Goal: Information Seeking & Learning: Find specific fact

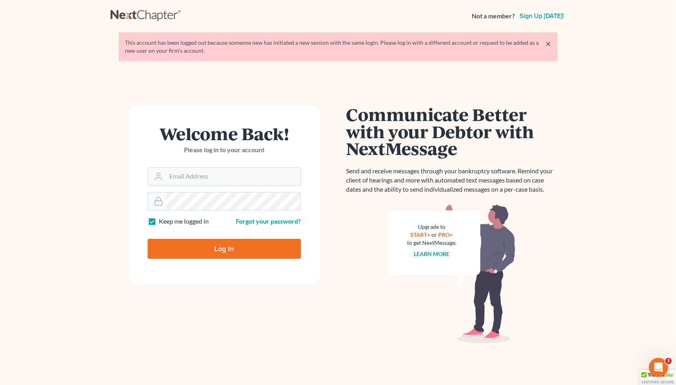
type input "[EMAIL_ADDRESS][DOMAIN_NAME]"
click at [244, 242] on input "Log In" at bounding box center [224, 249] width 153 height 20
type input "Thinking..."
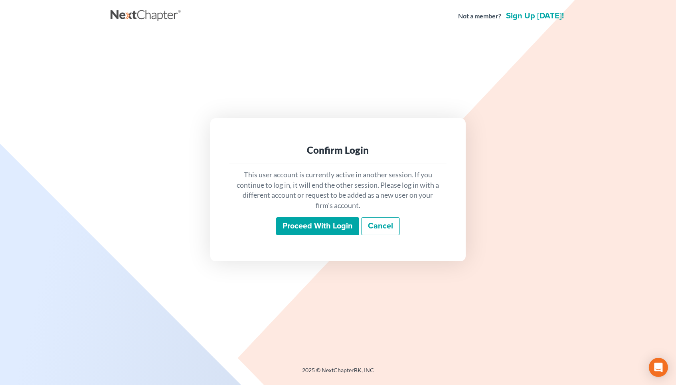
click at [307, 228] on input "Proceed with login" at bounding box center [317, 226] width 83 height 18
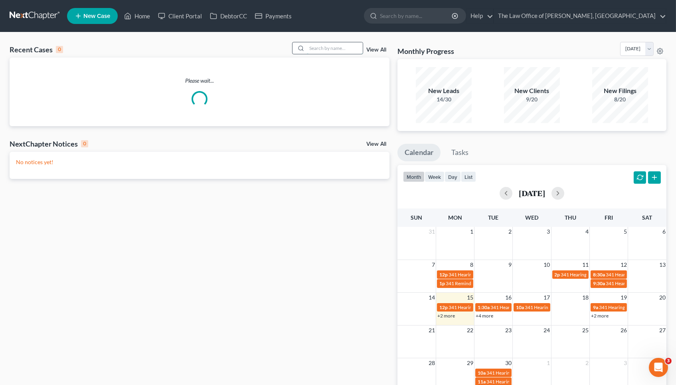
click at [318, 49] on input "search" at bounding box center [335, 48] width 56 height 12
paste input "25-10605"
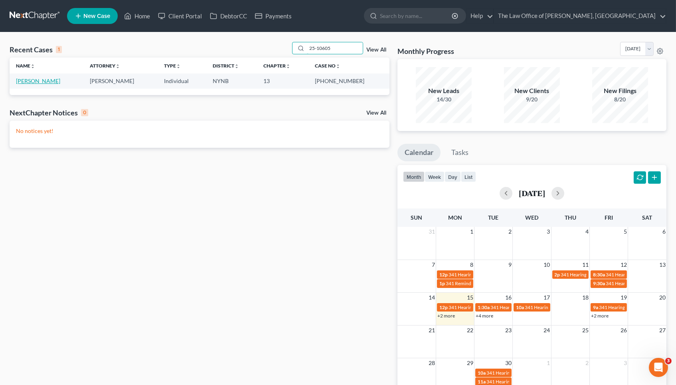
type input "25-10605"
click at [55, 79] on link "[PERSON_NAME]" at bounding box center [38, 80] width 44 height 7
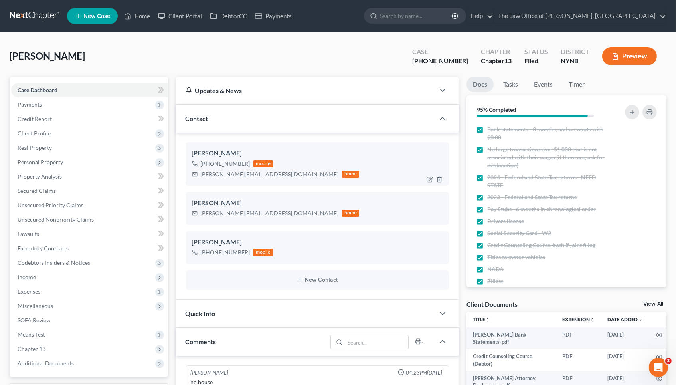
click at [219, 164] on div "[PHONE_NUMBER]" at bounding box center [225, 164] width 49 height 8
copy div "[PHONE_NUMBER]"
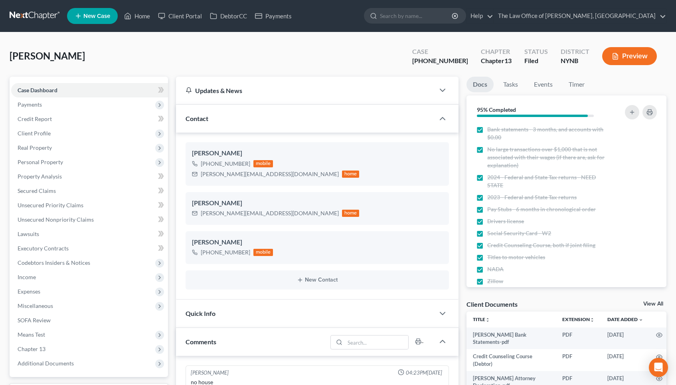
select select "0"
click at [140, 14] on link "Home" at bounding box center [137, 16] width 34 height 14
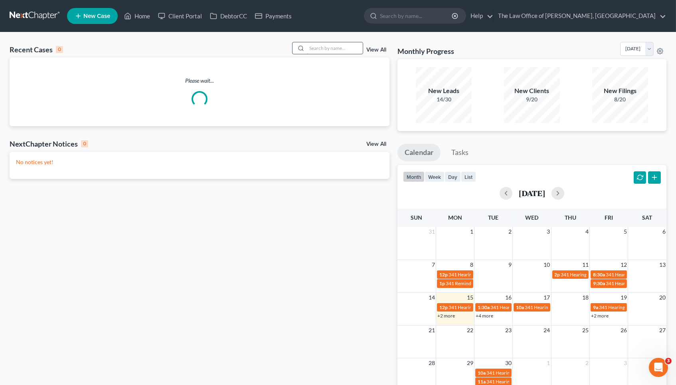
click at [332, 46] on input "search" at bounding box center [335, 48] width 56 height 12
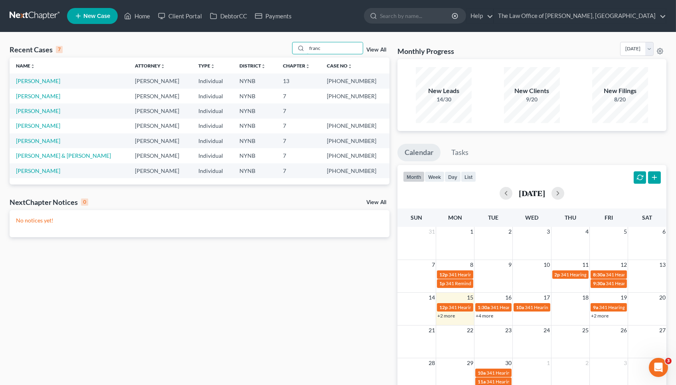
type input "franc"
drag, startPoint x: 342, startPoint y: 81, endPoint x: 366, endPoint y: 81, distance: 24.7
click at [366, 81] on td "25-10986-1" at bounding box center [355, 80] width 69 height 15
copy td "25-10986"
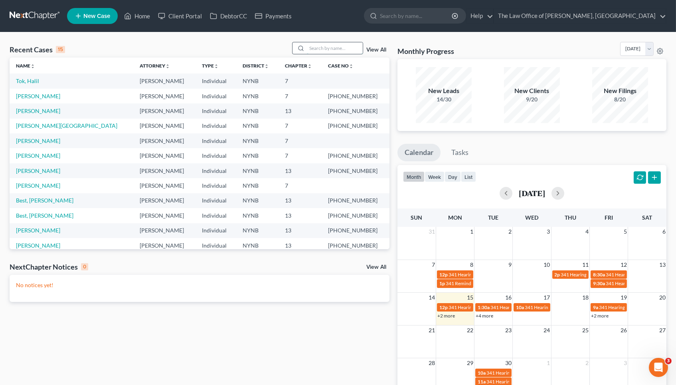
click at [345, 44] on input "search" at bounding box center [335, 48] width 56 height 12
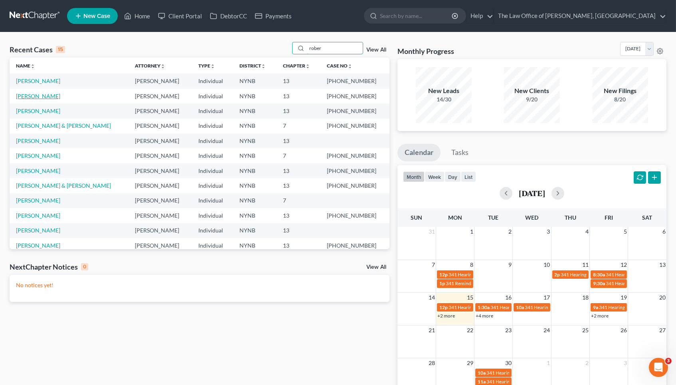
type input "rober"
click at [47, 93] on link "Francis, Robert" at bounding box center [38, 96] width 44 height 7
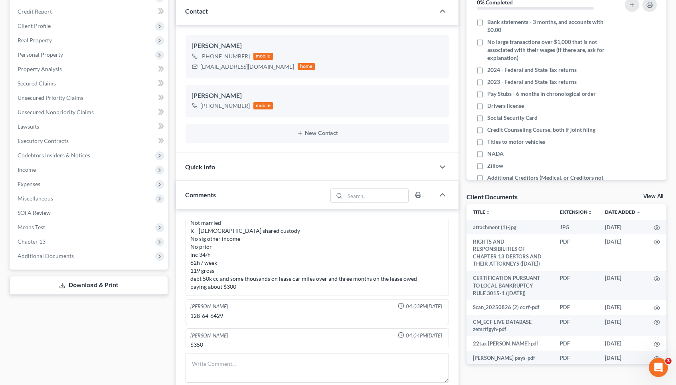
scroll to position [44, 0]
click at [215, 312] on div "128-64-6429" at bounding box center [317, 316] width 253 height 8
copy div "6429"
click at [225, 63] on div "bobb2511@gmail.com" at bounding box center [248, 67] width 94 height 8
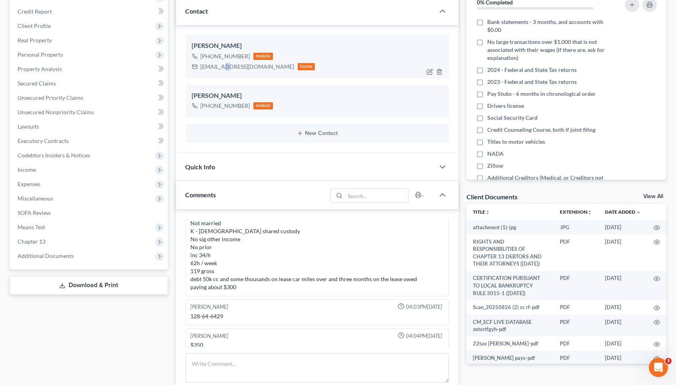
click at [225, 63] on div "bobb2511@gmail.com" at bounding box center [248, 67] width 94 height 8
copy div "bobb2511@gmail.com"
click at [227, 58] on div "+1 (518) 265-3474" at bounding box center [225, 56] width 49 height 8
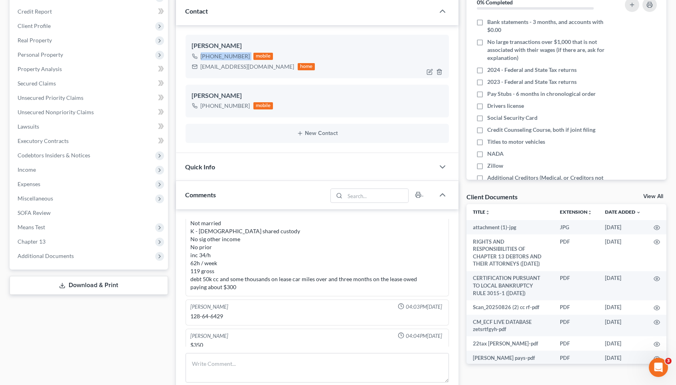
click at [227, 58] on div "+1 (518) 265-3474" at bounding box center [225, 56] width 49 height 8
copy div "+1 (518) 265-3474"
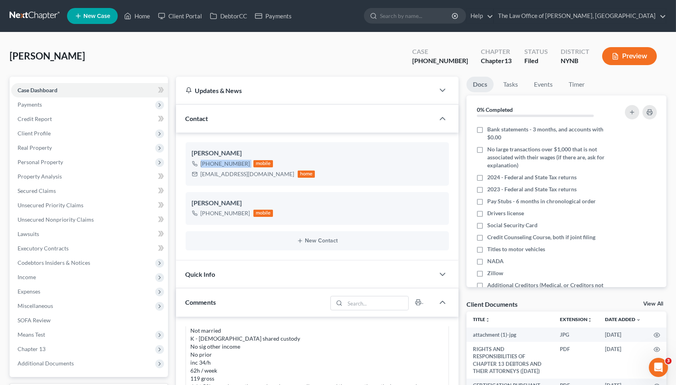
scroll to position [0, 0]
click at [27, 53] on span "Francis, Robert" at bounding box center [47, 56] width 75 height 12
copy span "Francis"
click at [224, 158] on div "+1 (518) 265-3474 mobile" at bounding box center [253, 163] width 123 height 10
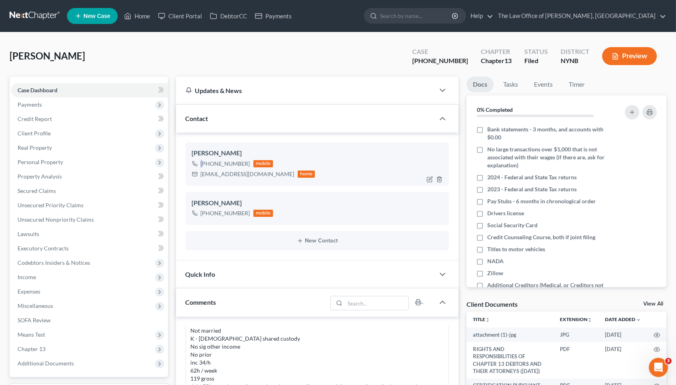
click at [224, 158] on div "+1 (518) 265-3474 mobile" at bounding box center [253, 163] width 123 height 10
click at [225, 163] on div "+1 (518) 265-3474" at bounding box center [225, 164] width 49 height 8
copy div "+1 (518) 265-3474"
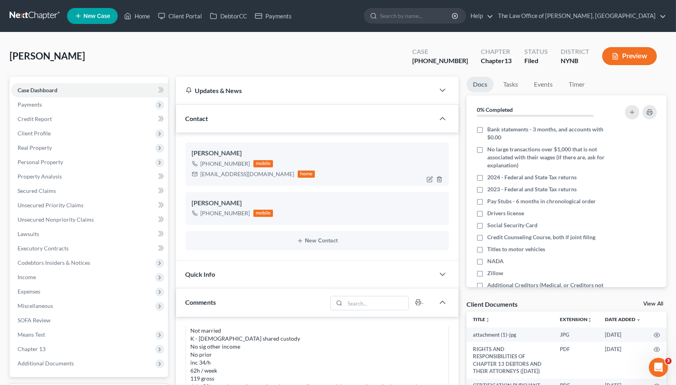
click at [227, 173] on div "bobb2511@gmail.com" at bounding box center [248, 174] width 94 height 8
copy div "bobb2511@gmail.com"
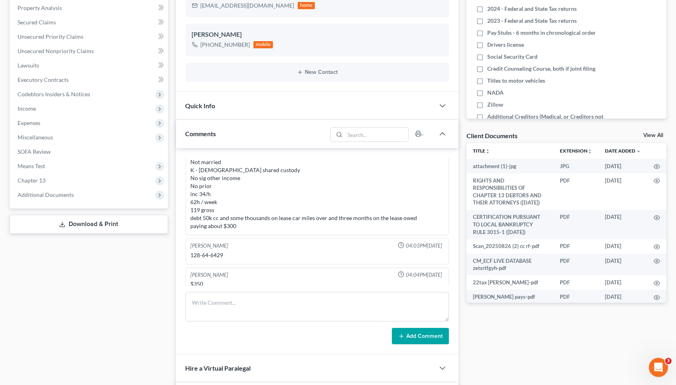
click at [216, 251] on div "128-64-6429" at bounding box center [317, 255] width 253 height 8
copy div "6429"
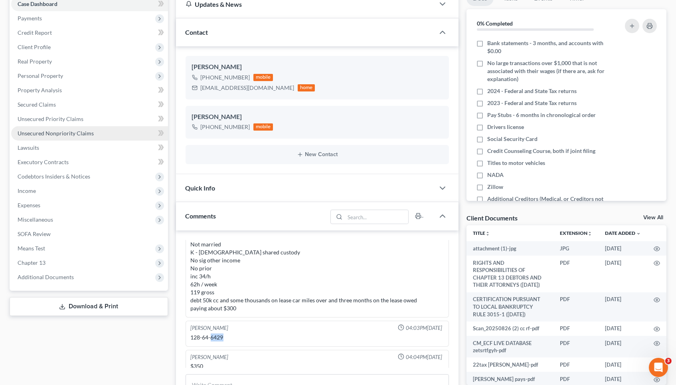
scroll to position [86, 0]
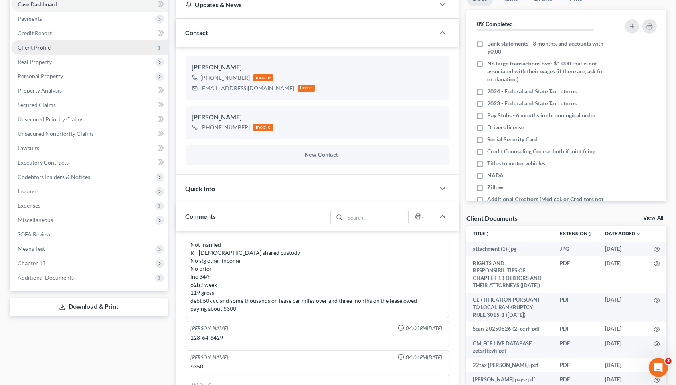
click at [61, 44] on span "Client Profile" at bounding box center [89, 47] width 157 height 14
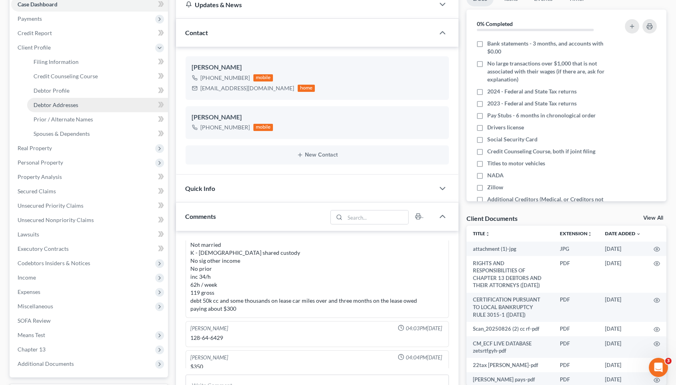
click at [62, 101] on span "Debtor Addresses" at bounding box center [56, 104] width 45 height 7
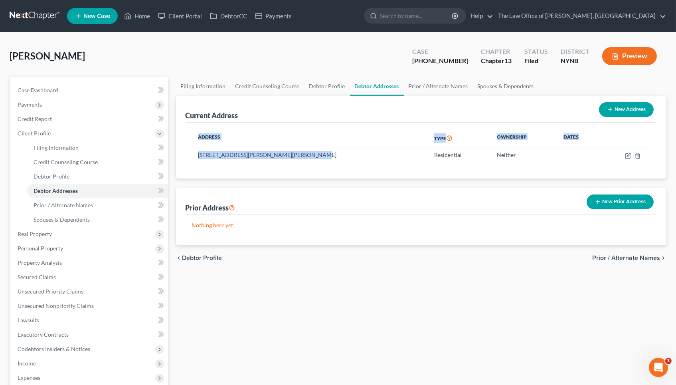
drag, startPoint x: 305, startPoint y: 151, endPoint x: 186, endPoint y: 149, distance: 119.0
click at [186, 149] on div "Address Type Ownership Dates 115 Woodin Rd, B, Clifton Park, NY 12065 Residenti…" at bounding box center [422, 151] width 472 height 56
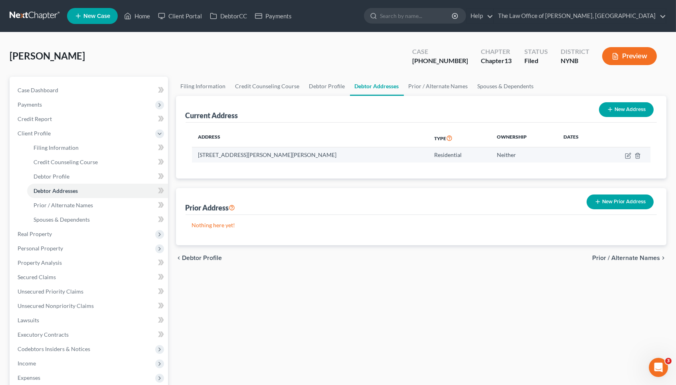
click at [227, 155] on td "115 Woodin Rd, B, Clifton Park, NY 12065" at bounding box center [310, 154] width 236 height 15
drag, startPoint x: 302, startPoint y: 154, endPoint x: 194, endPoint y: 155, distance: 108.6
click at [194, 155] on td "115 Woodin Rd, B, Clifton Park, NY 12065" at bounding box center [310, 154] width 236 height 15
copy td "115 Woodin Rd, B, Clifton Park, NY 12065"
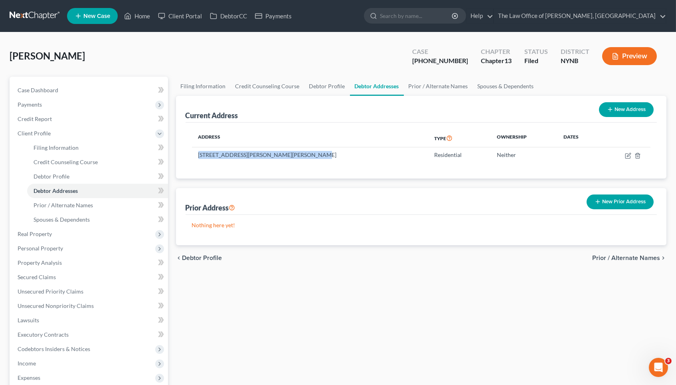
copy td "115 Woodin Rd, B, Clifton Park, NY 12065"
click at [81, 90] on link "Case Dashboard" at bounding box center [89, 90] width 157 height 14
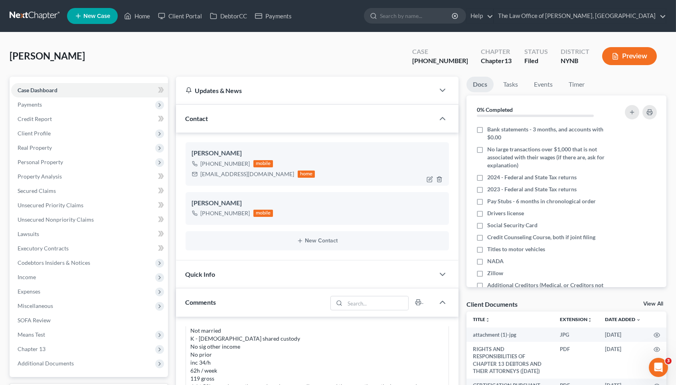
scroll to position [446, 0]
drag, startPoint x: 208, startPoint y: 162, endPoint x: 247, endPoint y: 161, distance: 38.4
click at [247, 161] on div "+1 (518) 265-3474 mobile" at bounding box center [253, 163] width 123 height 10
copy div "(518) 265-3474"
click at [209, 174] on div "bobb2511@gmail.com" at bounding box center [248, 174] width 94 height 8
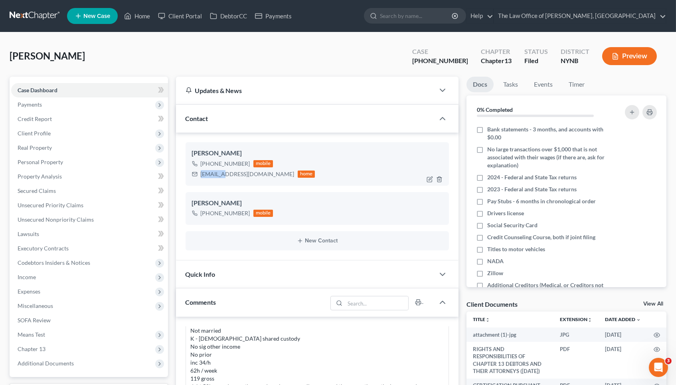
click at [209, 174] on div "bobb2511@gmail.com" at bounding box center [248, 174] width 94 height 8
